Goal: Task Accomplishment & Management: Manage account settings

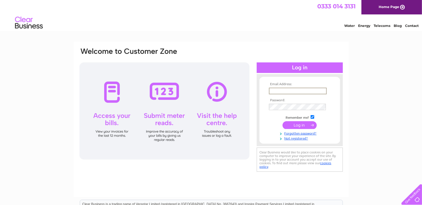
click at [280, 90] on input "text" at bounding box center [298, 91] width 58 height 7
type input "barry@kts-aberdeen.co.uk"
click at [298, 127] on input "submit" at bounding box center [300, 125] width 34 height 8
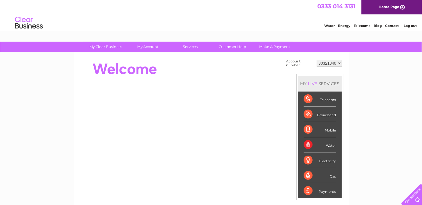
click at [331, 27] on link "Water" at bounding box center [329, 26] width 11 height 4
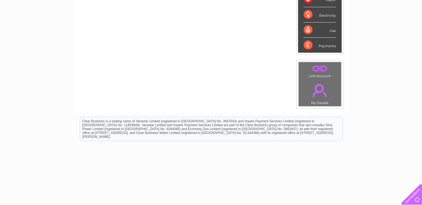
scroll to position [147, 0]
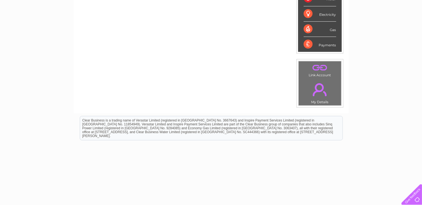
click at [316, 83] on link "." at bounding box center [320, 89] width 40 height 19
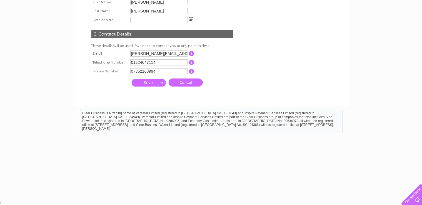
scroll to position [87, 0]
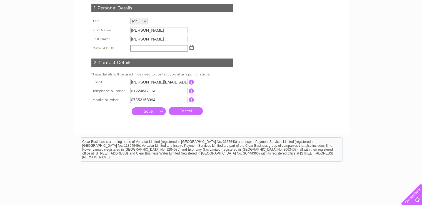
click at [158, 48] on input "text" at bounding box center [159, 48] width 58 height 7
click at [193, 50] on td "2312" at bounding box center [162, 48] width 66 height 9
click at [193, 48] on img at bounding box center [192, 47] width 4 height 4
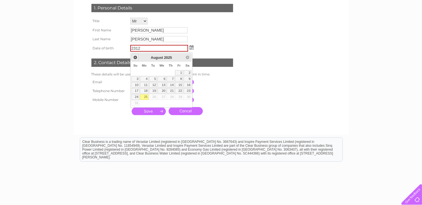
click at [135, 58] on span "Prev" at bounding box center [135, 57] width 4 height 4
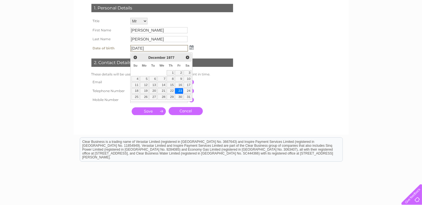
type input "[DATE]"
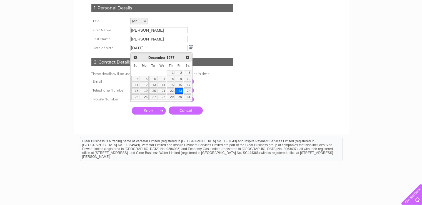
click at [180, 90] on link "23" at bounding box center [179, 91] width 8 height 6
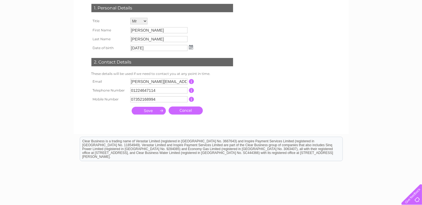
click at [145, 111] on input "submit" at bounding box center [149, 111] width 34 height 8
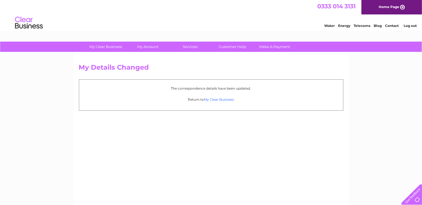
click at [225, 100] on link "My Clear Business" at bounding box center [219, 100] width 30 height 4
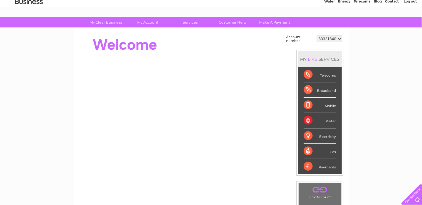
scroll to position [5, 0]
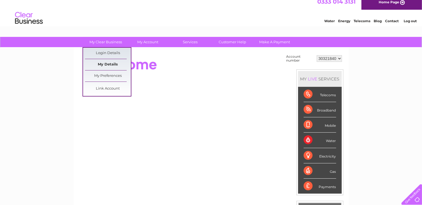
click at [105, 64] on link "My Details" at bounding box center [108, 64] width 46 height 11
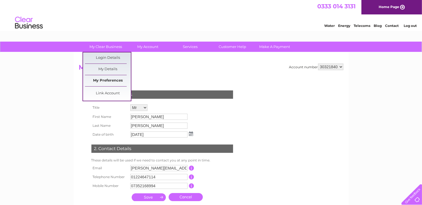
click at [116, 80] on link "My Preferences" at bounding box center [108, 80] width 46 height 11
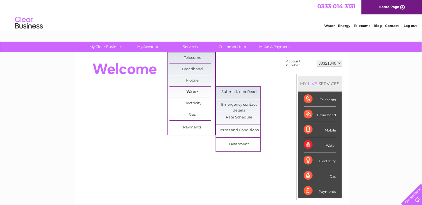
click at [193, 92] on link "Water" at bounding box center [193, 92] width 46 height 11
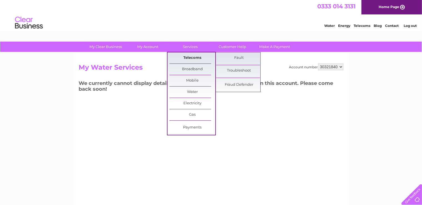
click at [195, 59] on link "Telecoms" at bounding box center [193, 58] width 46 height 11
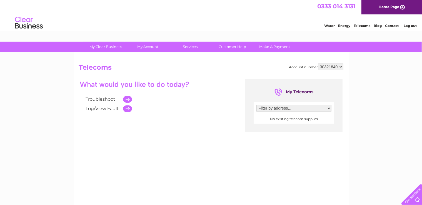
click at [257, 105] on select "Filter by address..." at bounding box center [294, 108] width 75 height 7
click at [273, 108] on select "Filter by address..." at bounding box center [294, 108] width 75 height 7
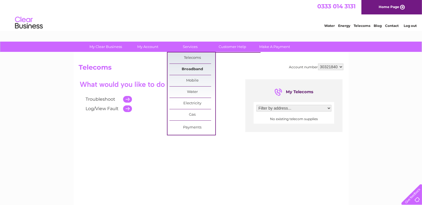
click at [194, 71] on link "Broadband" at bounding box center [193, 69] width 46 height 11
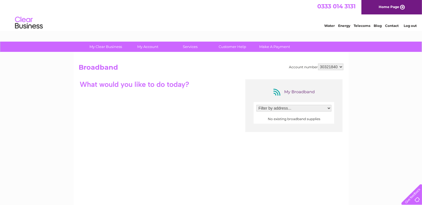
click at [257, 105] on select "Filter by address..." at bounding box center [294, 108] width 75 height 7
click at [293, 109] on select "Filter by address..." at bounding box center [294, 108] width 75 height 7
click at [318, 64] on select "30321840" at bounding box center [330, 67] width 25 height 7
click at [341, 67] on select "30321840" at bounding box center [330, 67] width 25 height 7
